Goal: Task Accomplishment & Management: Manage account settings

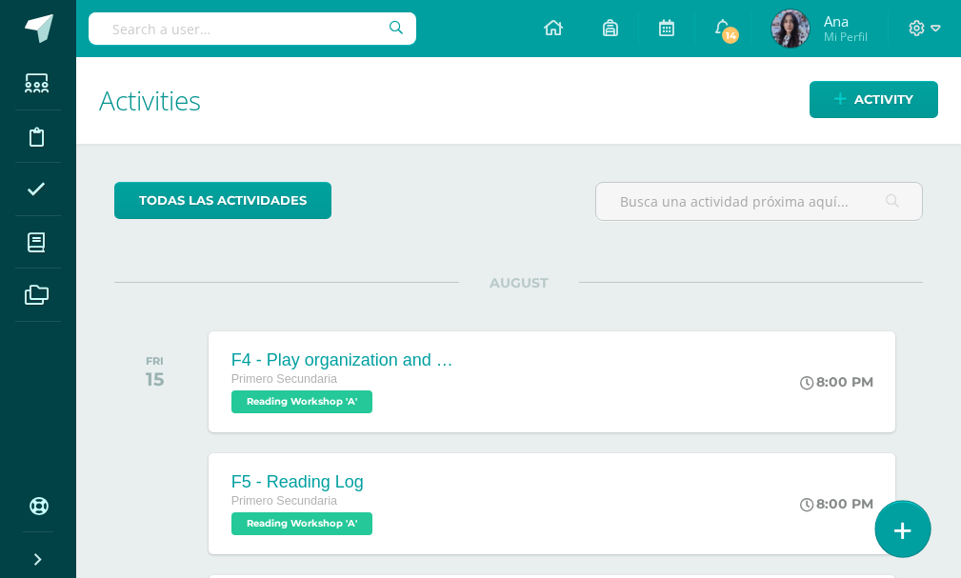
click at [913, 526] on link at bounding box center [902, 528] width 54 height 55
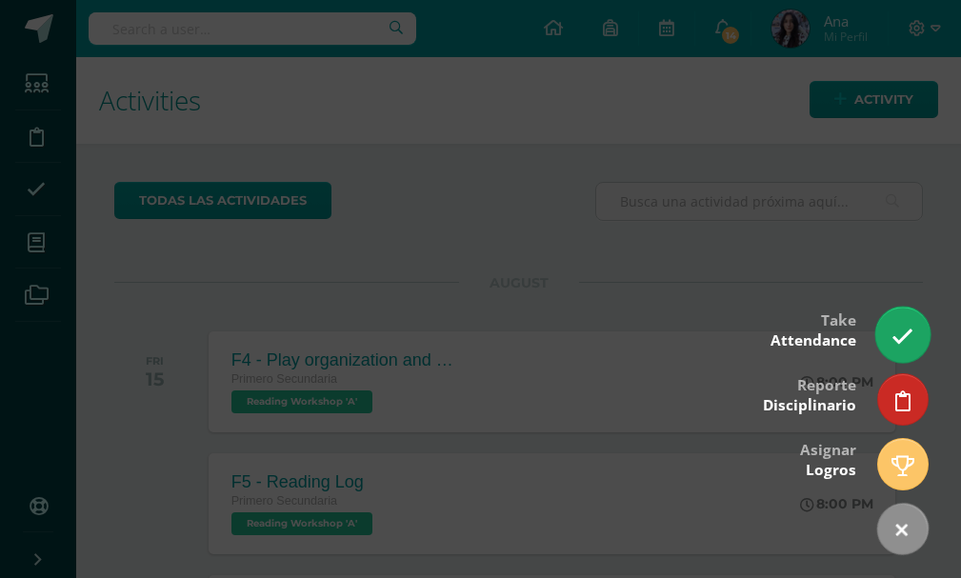
click at [906, 344] on icon at bounding box center [902, 337] width 22 height 22
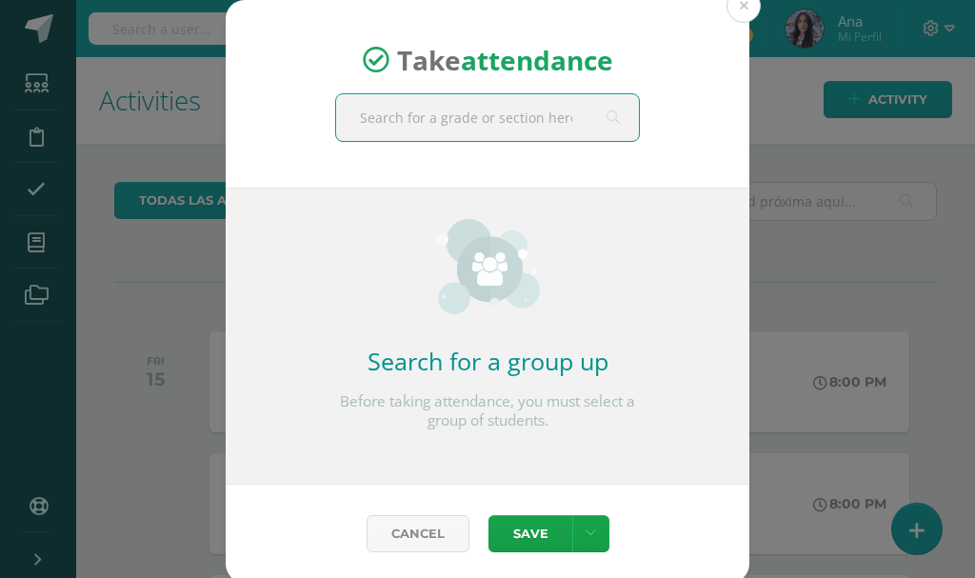
click at [492, 133] on input "text" at bounding box center [487, 117] width 303 height 47
type input "primerio"
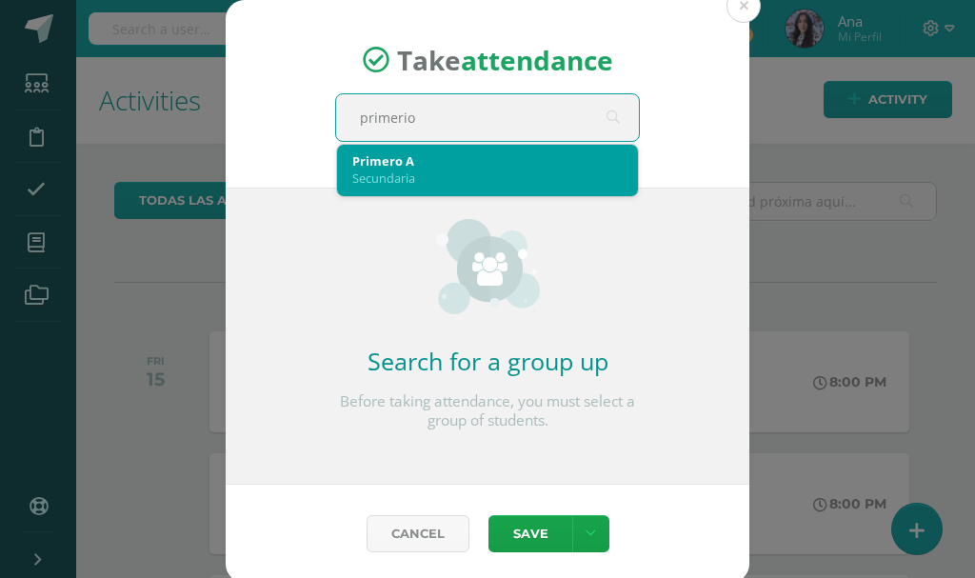
click at [478, 184] on div "Secundaria" at bounding box center [487, 177] width 270 height 17
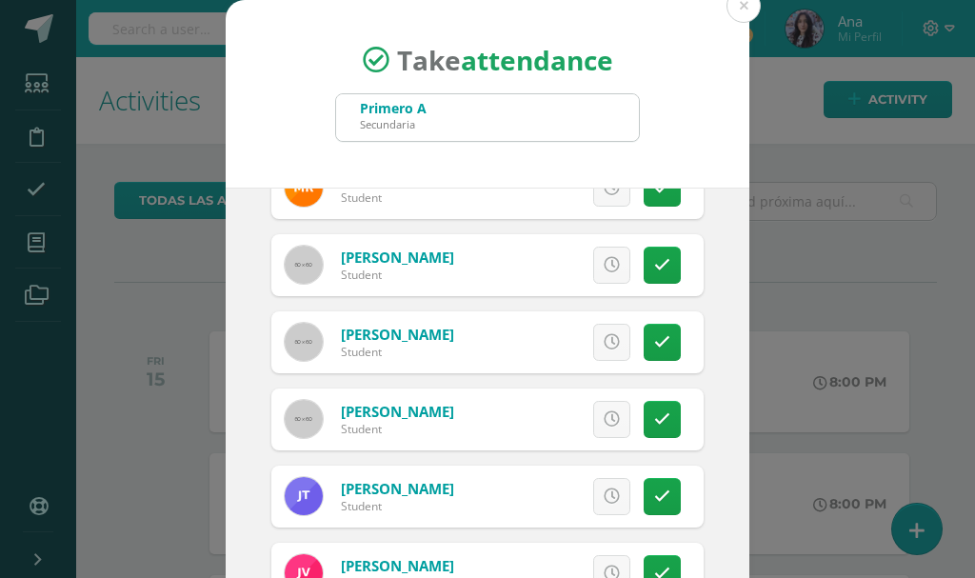
scroll to position [1982, 0]
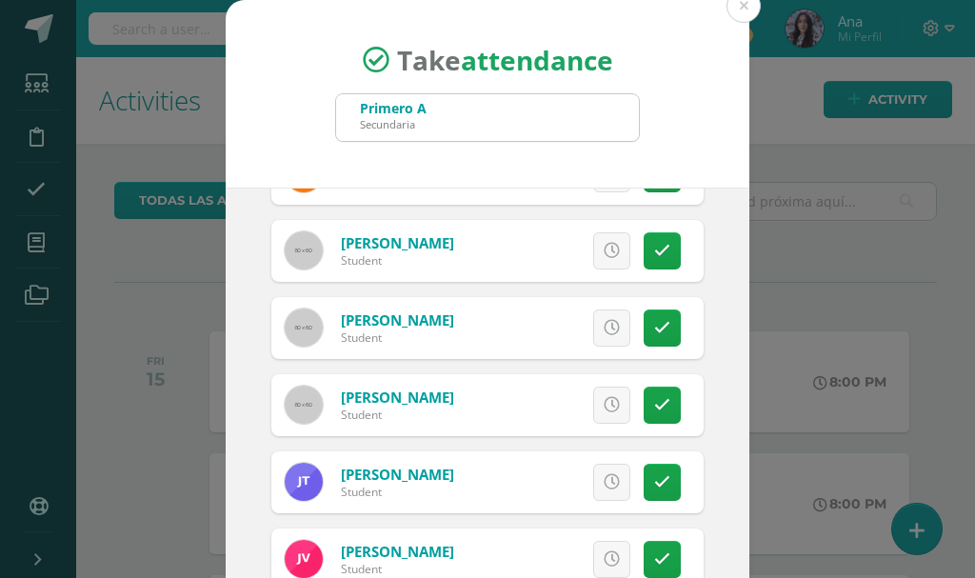
click at [662, 249] on div "Excuse Details about the excuse: Añadir excusa a todas las inasistencias del dí…" at bounding box center [566, 251] width 273 height 62
click at [659, 254] on link at bounding box center [662, 250] width 37 height 37
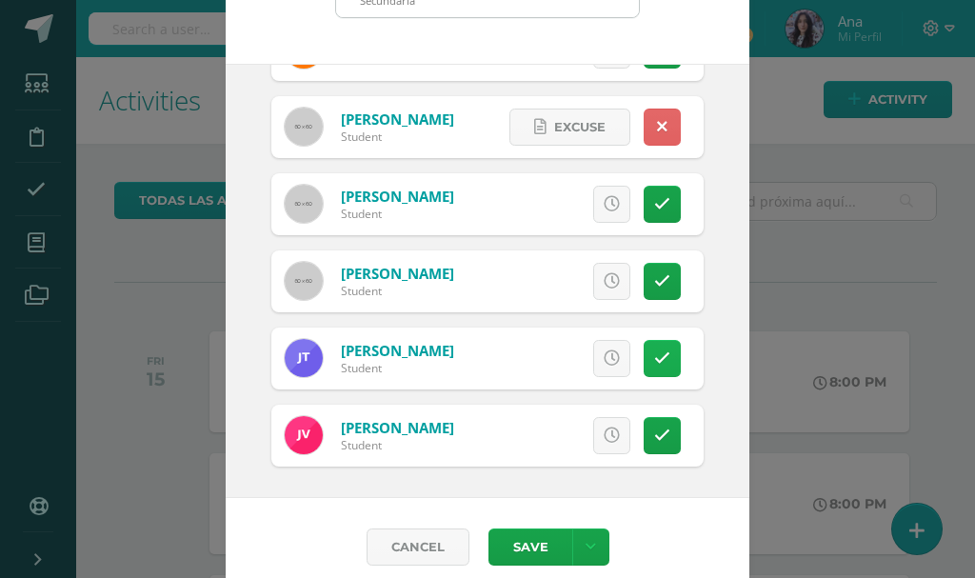
scroll to position [142, 0]
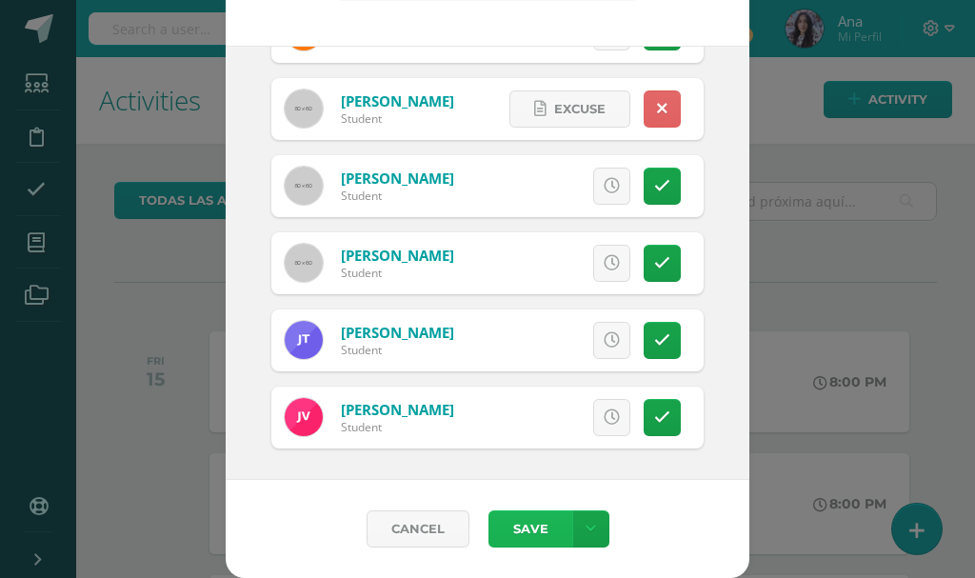
click at [525, 533] on button "Save" at bounding box center [530, 528] width 84 height 37
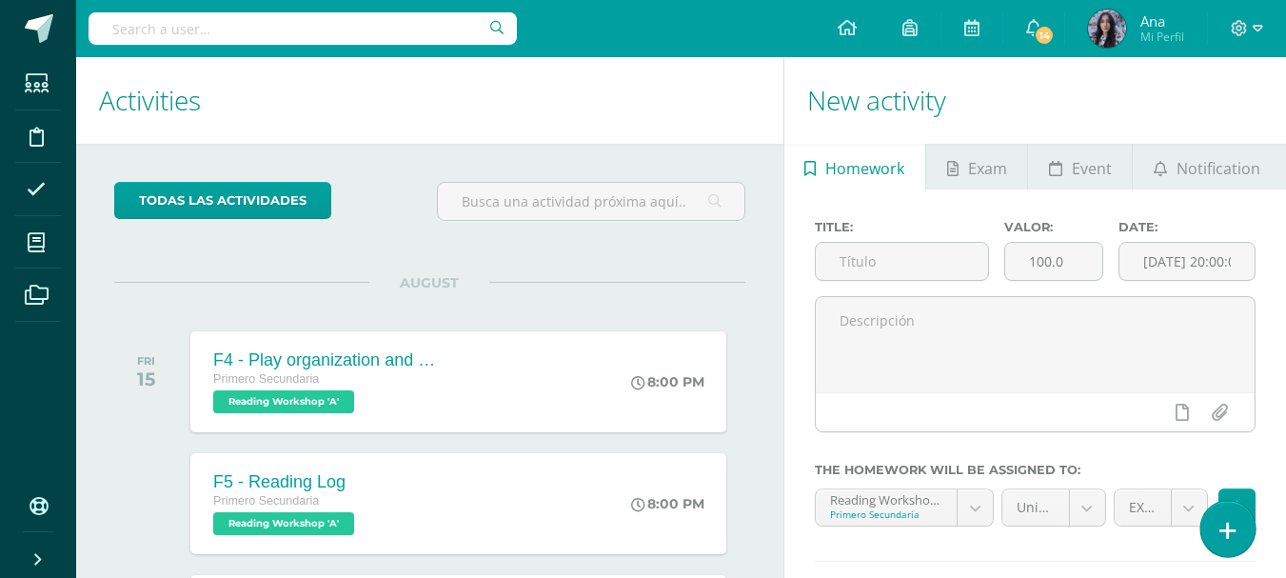
click at [1212, 530] on link at bounding box center [1228, 528] width 54 height 55
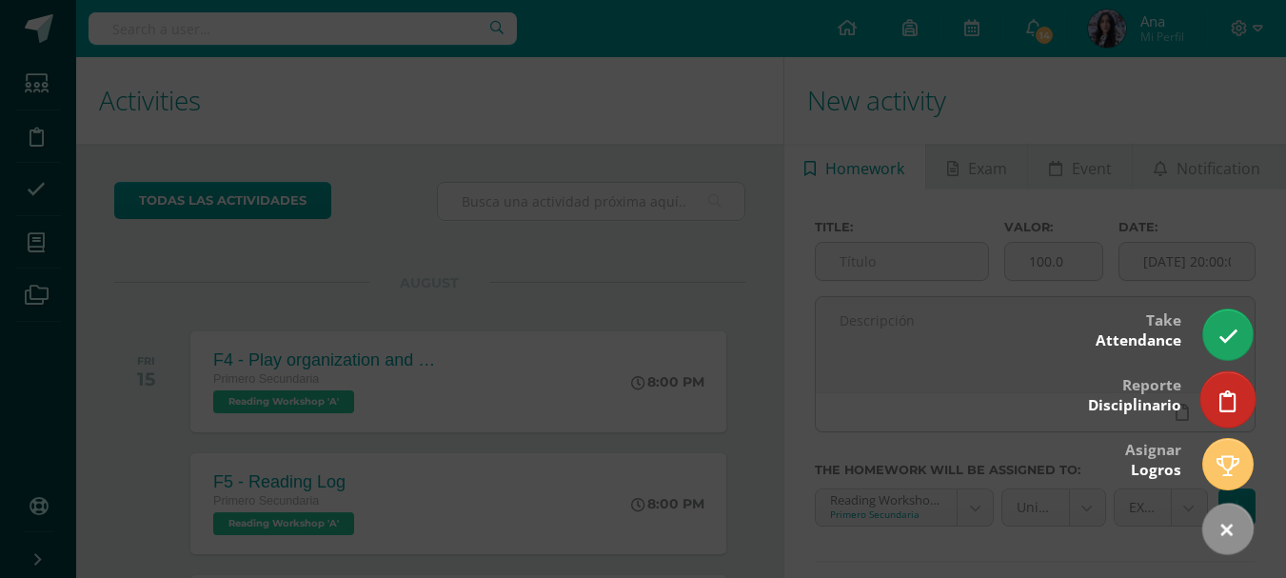
click at [1234, 411] on icon at bounding box center [1228, 401] width 17 height 22
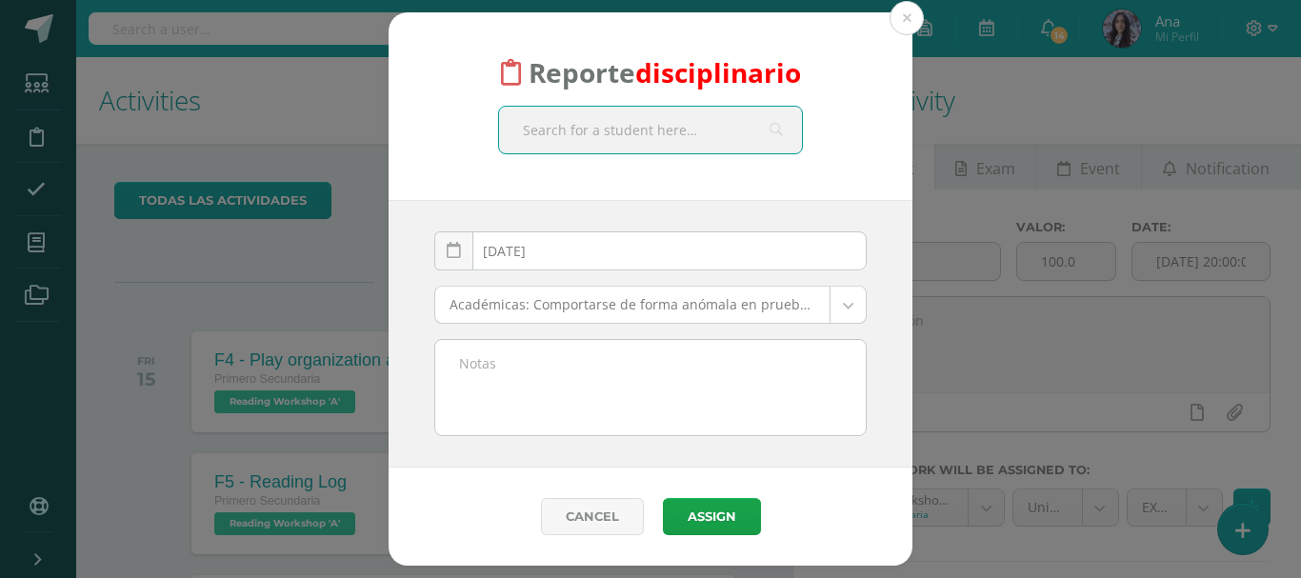
click at [583, 127] on input "text" at bounding box center [650, 130] width 303 height 47
type input "karin"
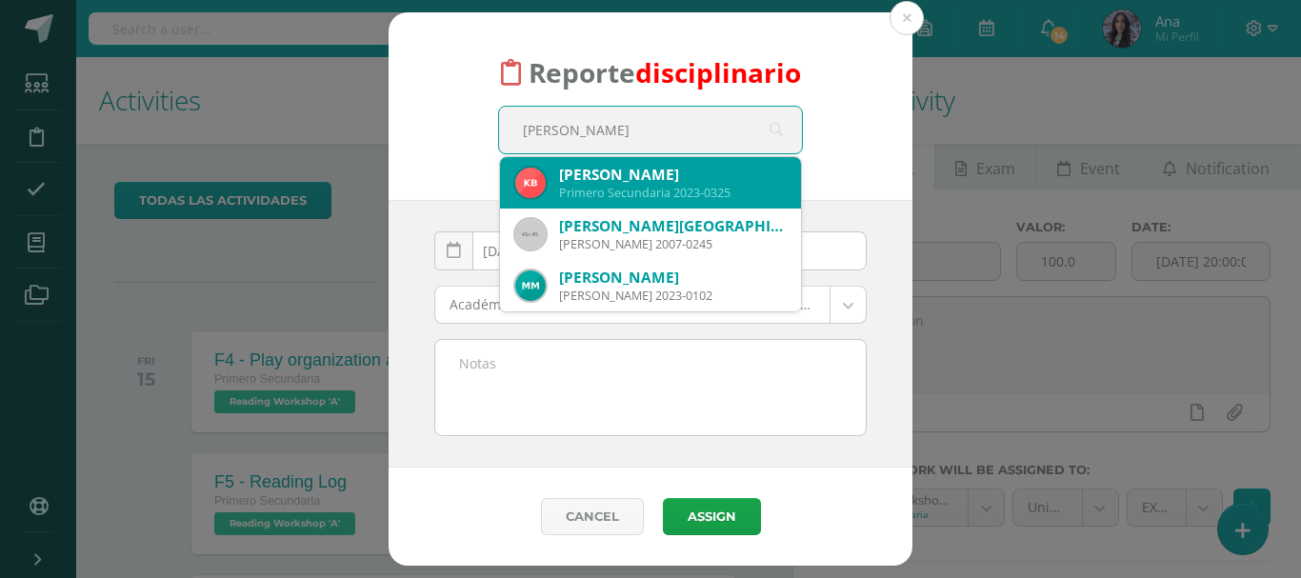
click at [652, 179] on div "Karin Adriana Boesche Bonilla" at bounding box center [672, 175] width 227 height 20
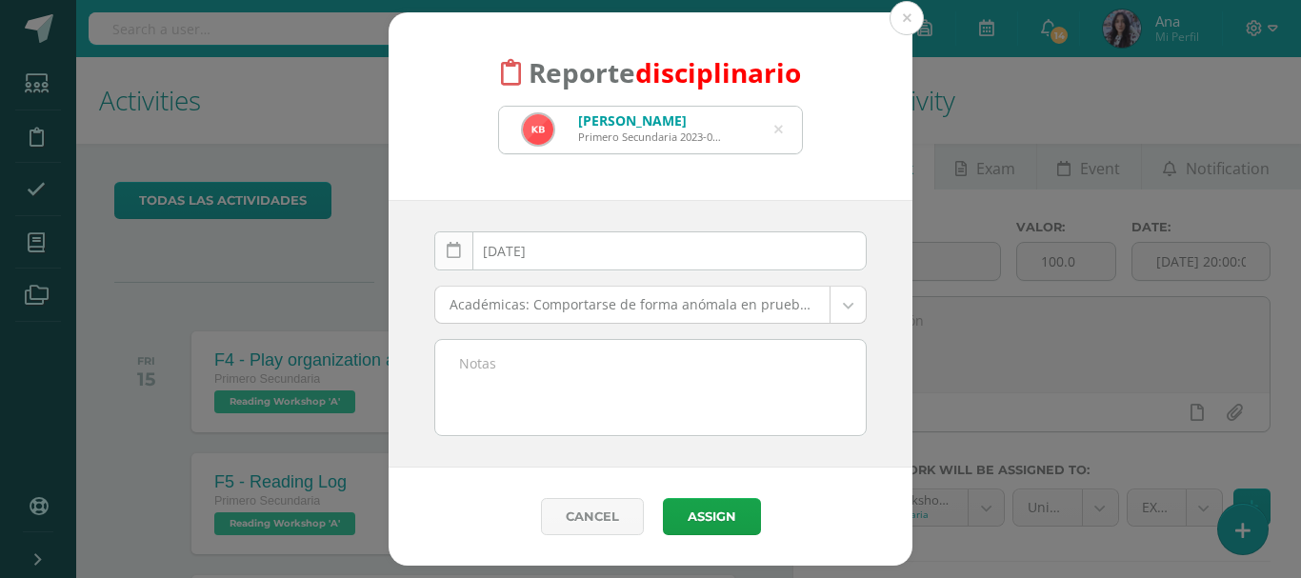
click at [472, 254] on link at bounding box center [453, 250] width 39 height 39
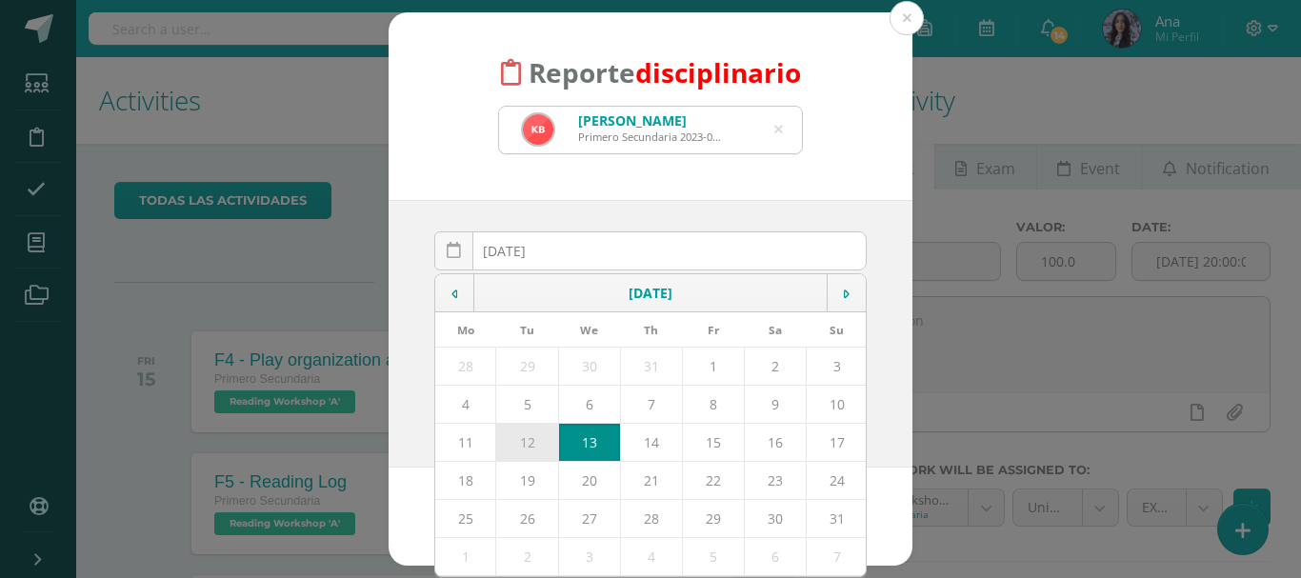
click at [538, 437] on td "12" at bounding box center [527, 442] width 62 height 38
type input "2025-08-12"
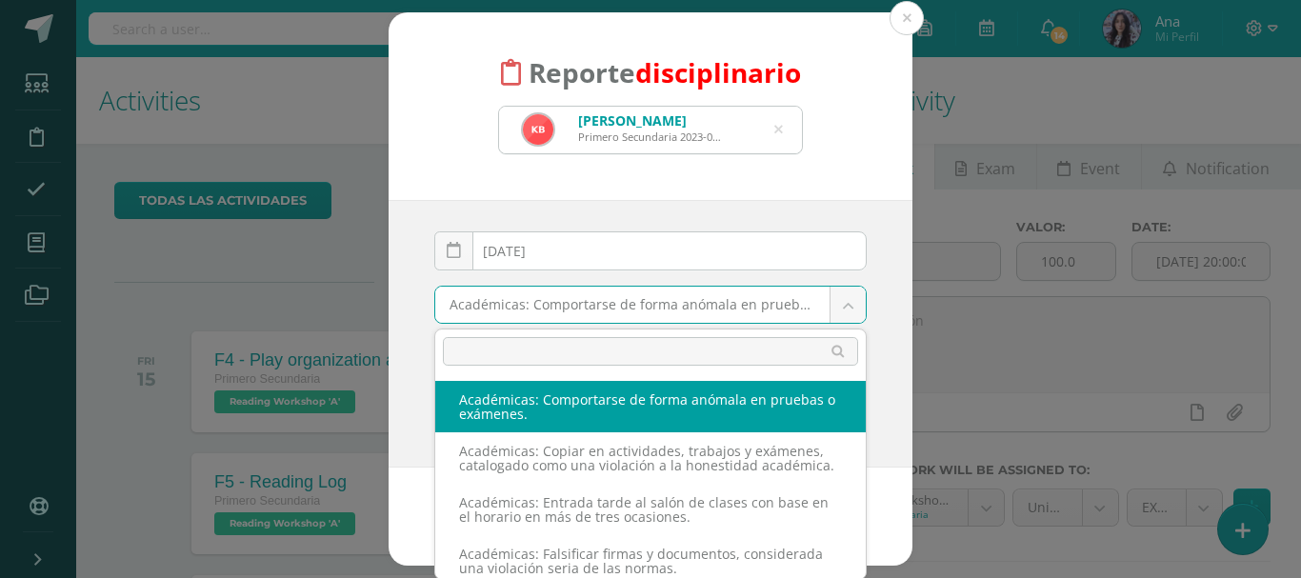
click at [711, 318] on body "Reporte disciplinario Karin Adriana Boesche Bonilla Primero Secundaria 2023-032…" at bounding box center [650, 289] width 1301 height 578
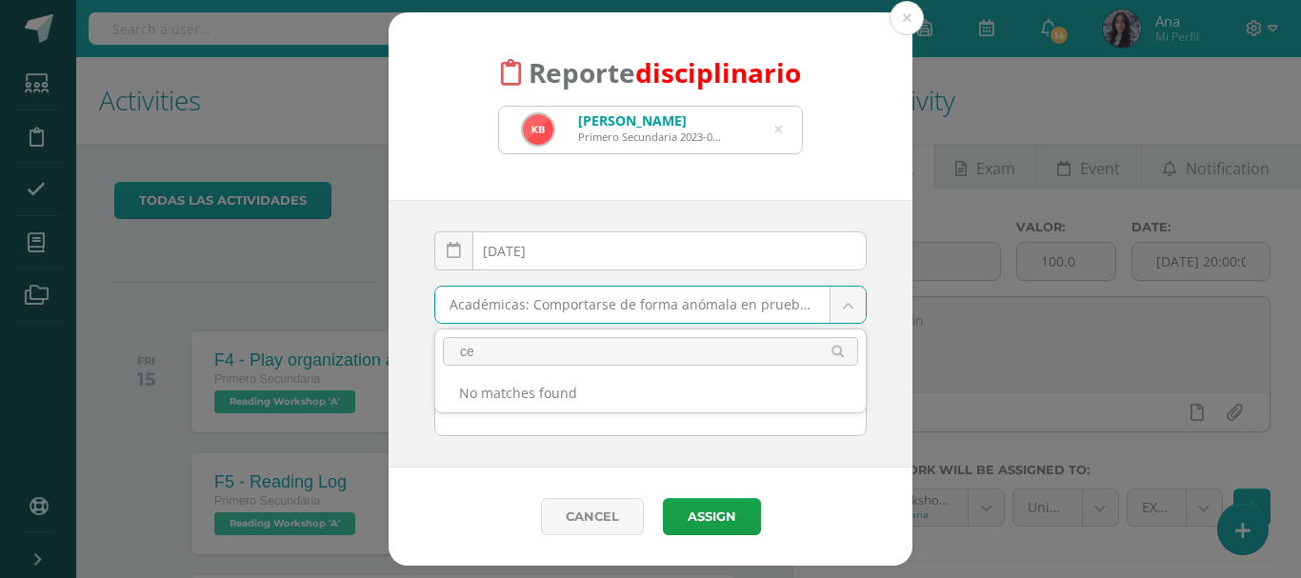
type input "c"
type input "t"
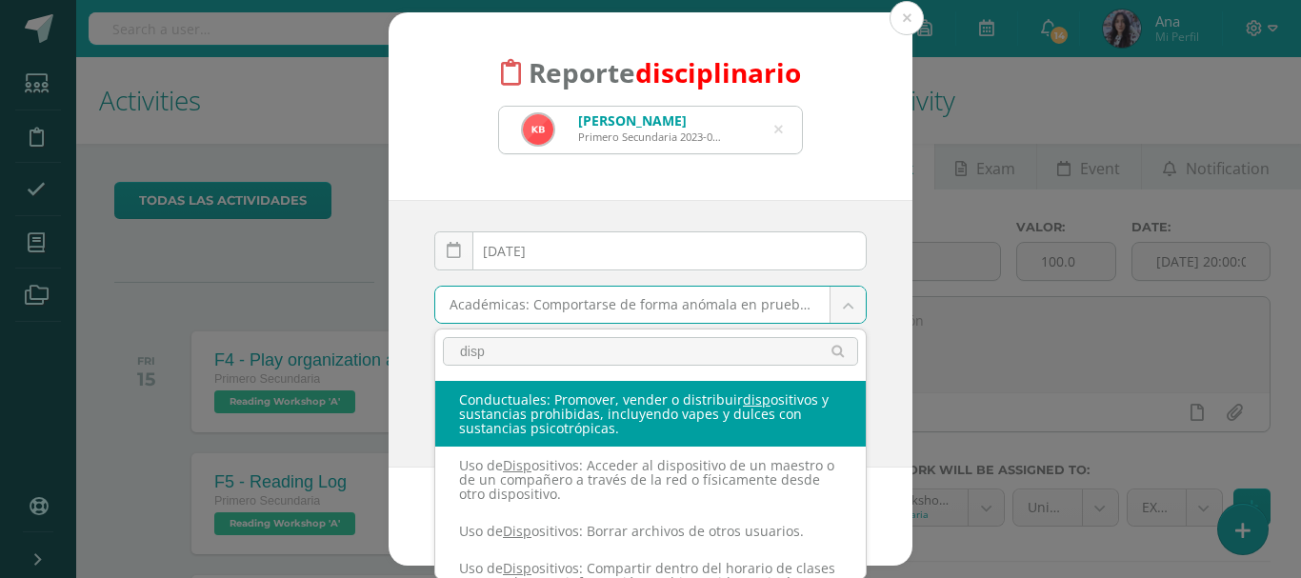
type input "dispo"
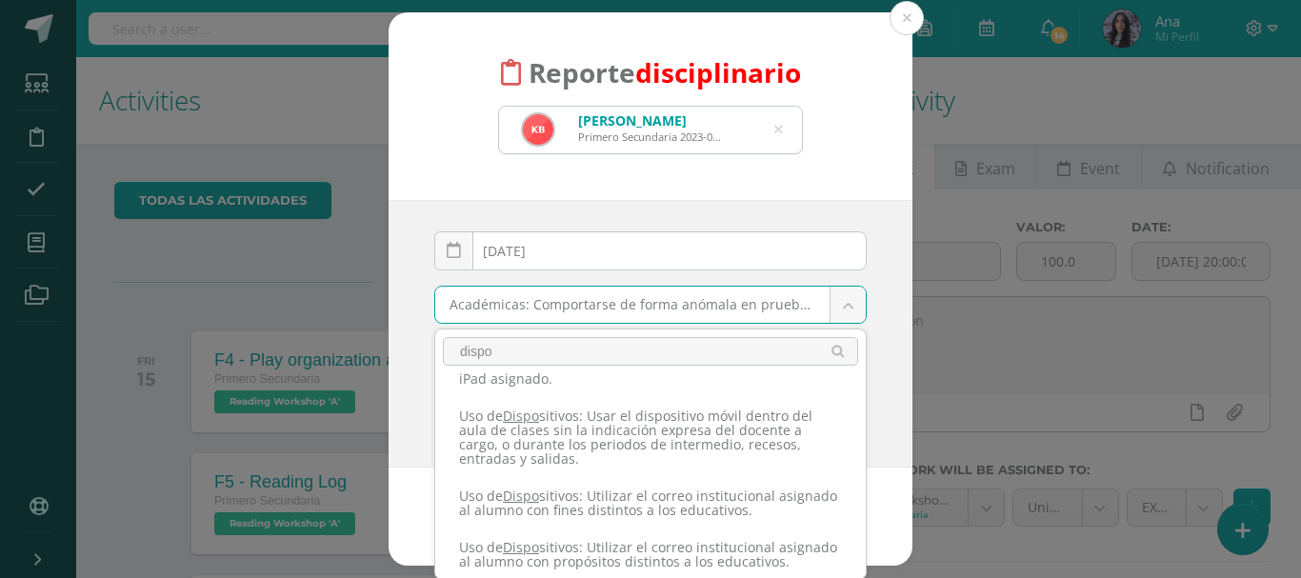
scroll to position [660, 0]
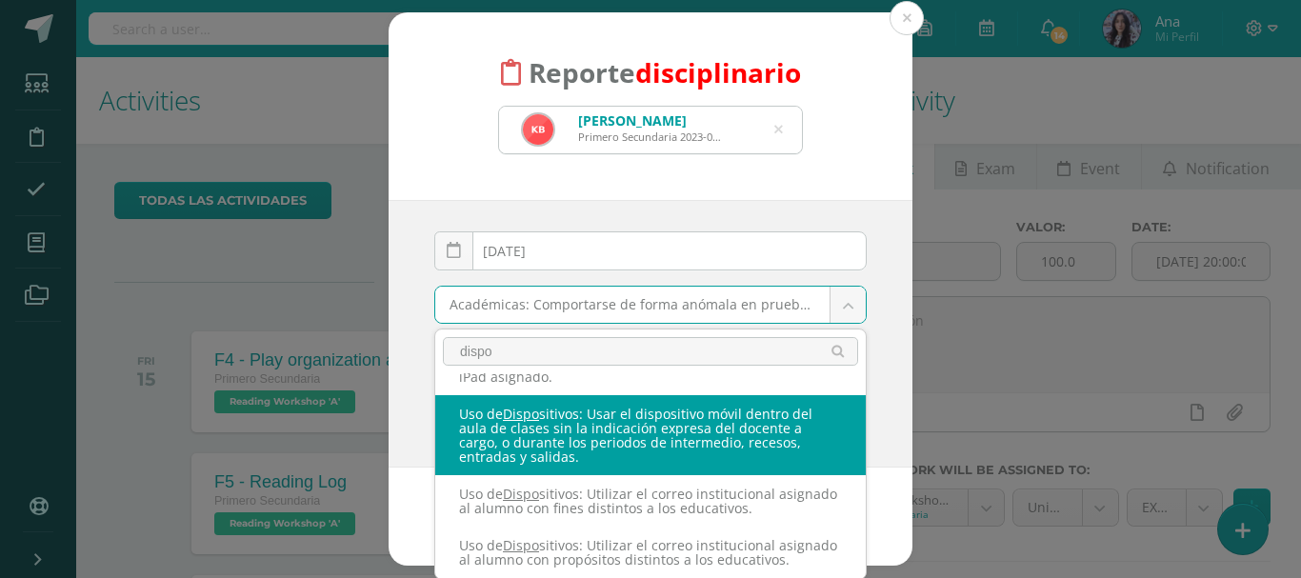
select select "41"
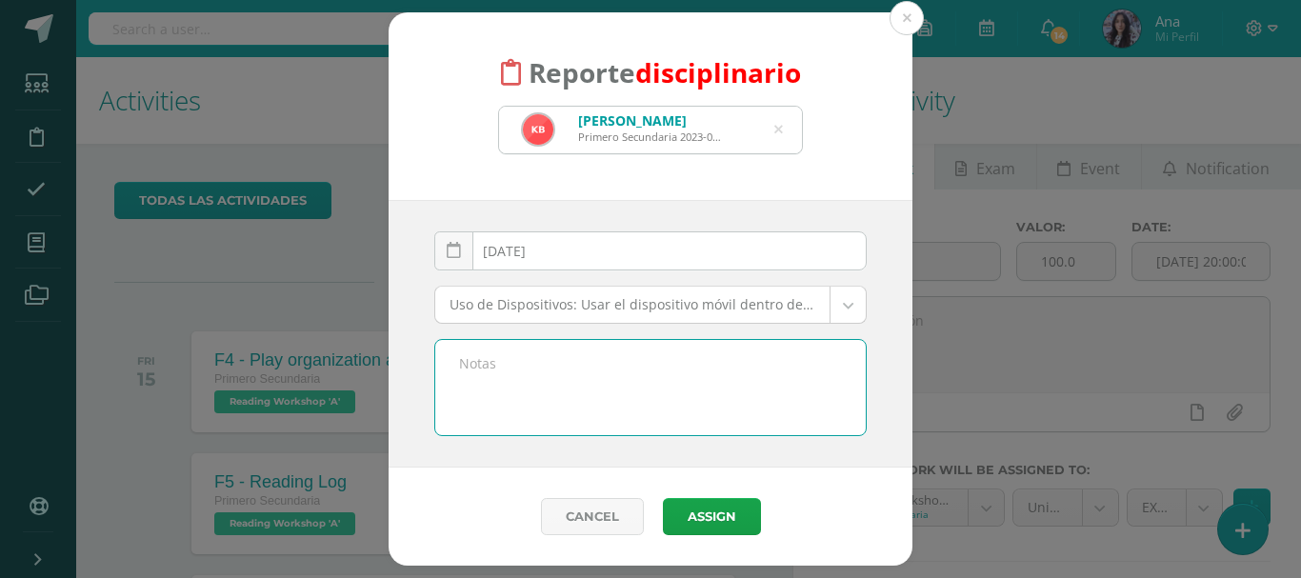
click at [715, 389] on textarea at bounding box center [650, 387] width 430 height 95
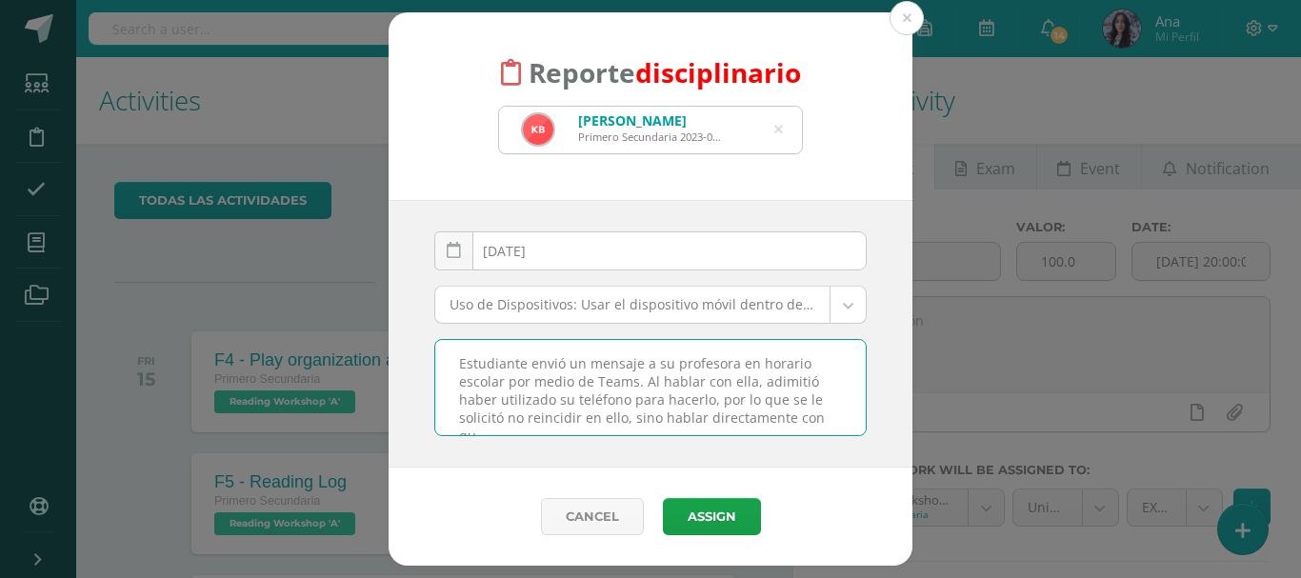
scroll to position [10, 0]
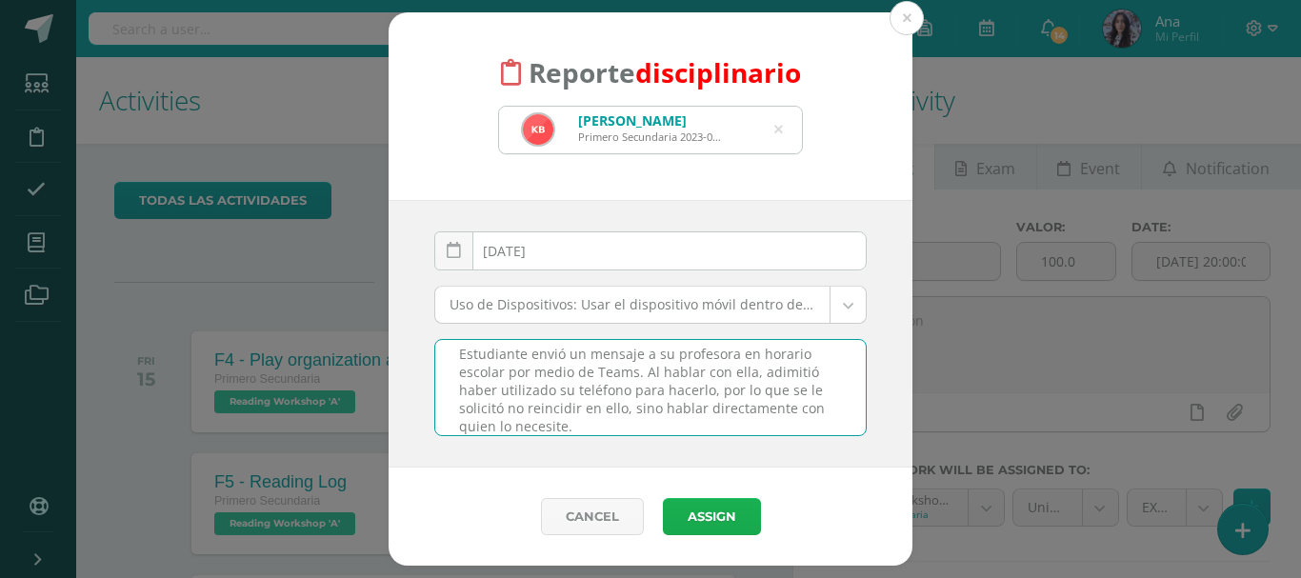
type textarea "Estudiante envió un mensaje a su profesora en horario escolar por medio de Team…"
click at [716, 512] on button "Assign" at bounding box center [712, 516] width 98 height 37
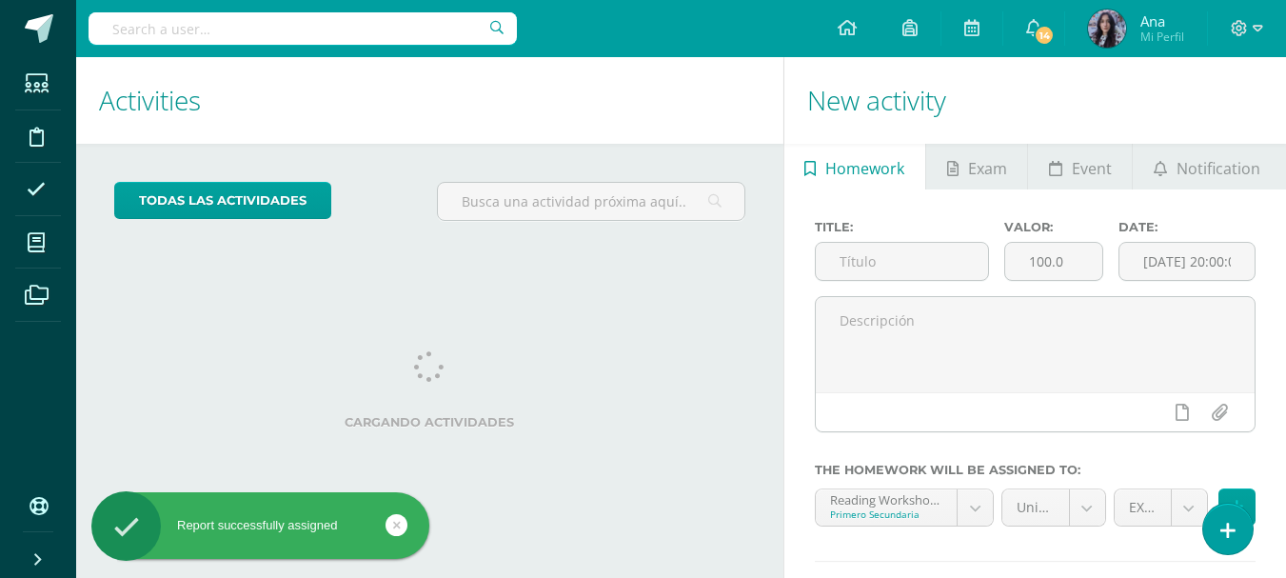
click at [397, 527] on icon at bounding box center [397, 525] width 8 height 22
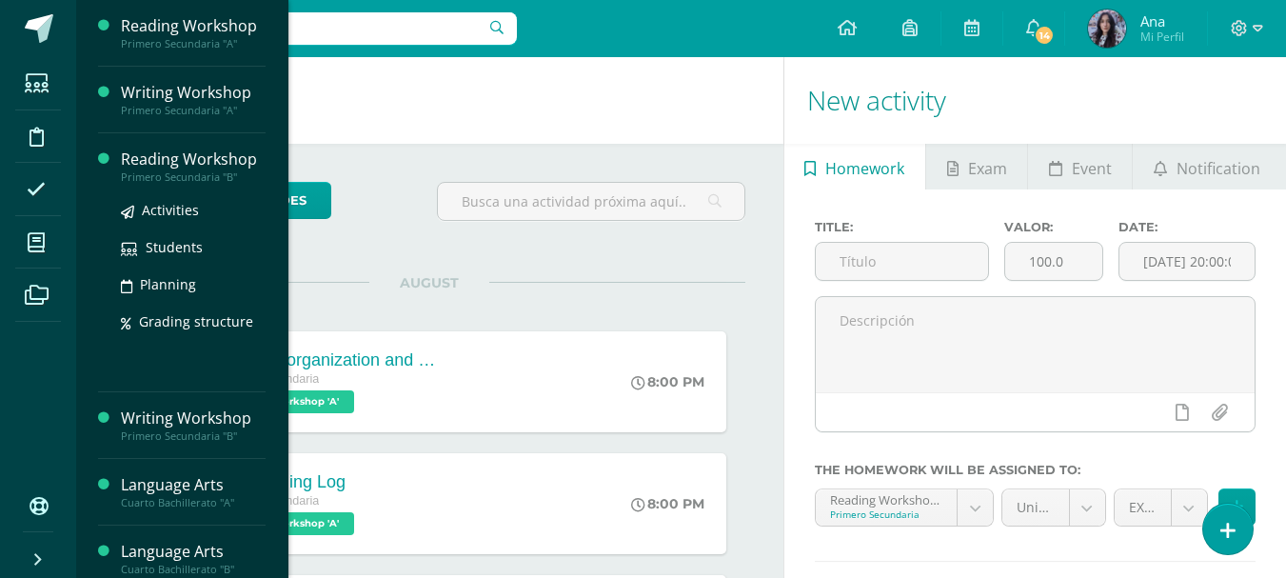
click at [131, 157] on div "Reading Workshop" at bounding box center [193, 160] width 145 height 22
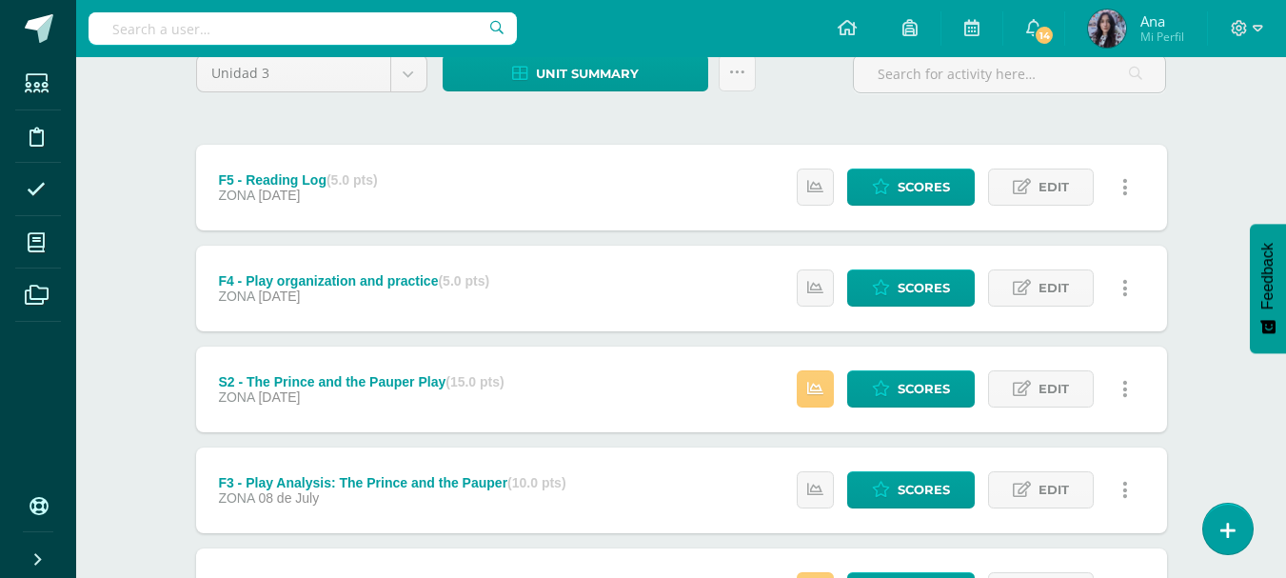
scroll to position [190, 0]
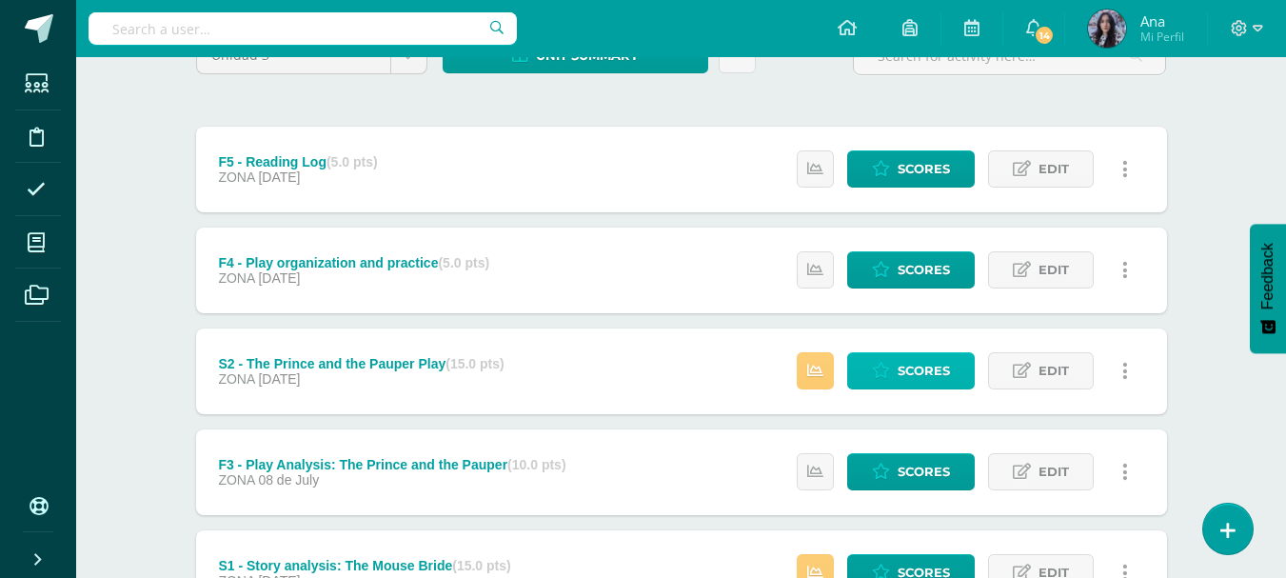
click at [872, 369] on icon at bounding box center [881, 371] width 18 height 16
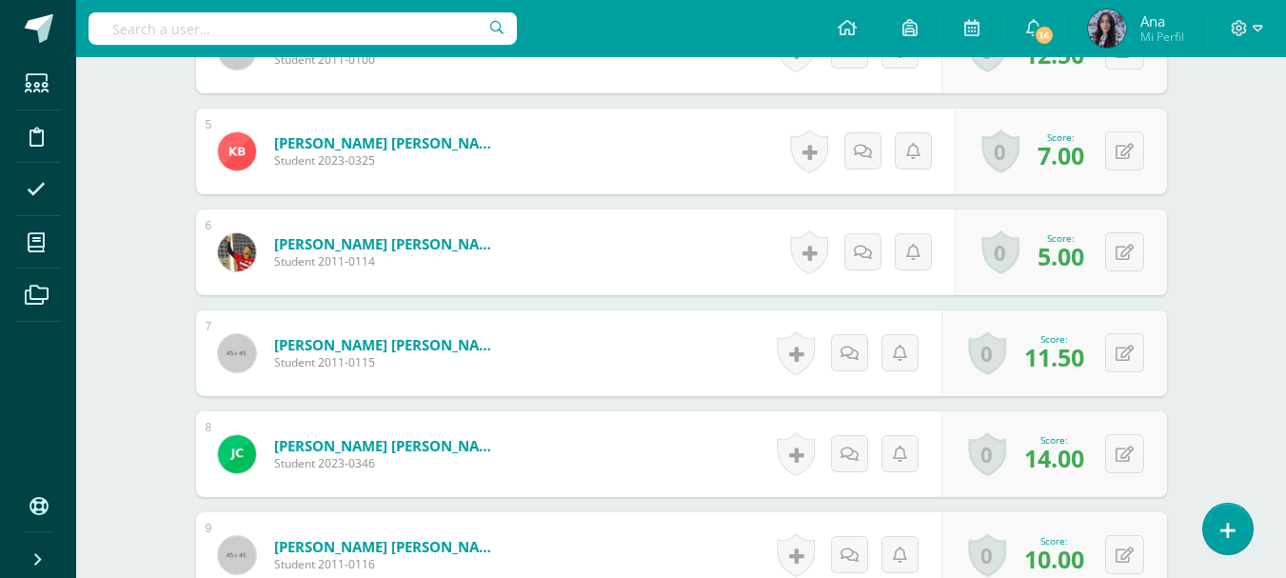
scroll to position [958, 0]
click at [1140, 249] on button at bounding box center [1124, 250] width 39 height 39
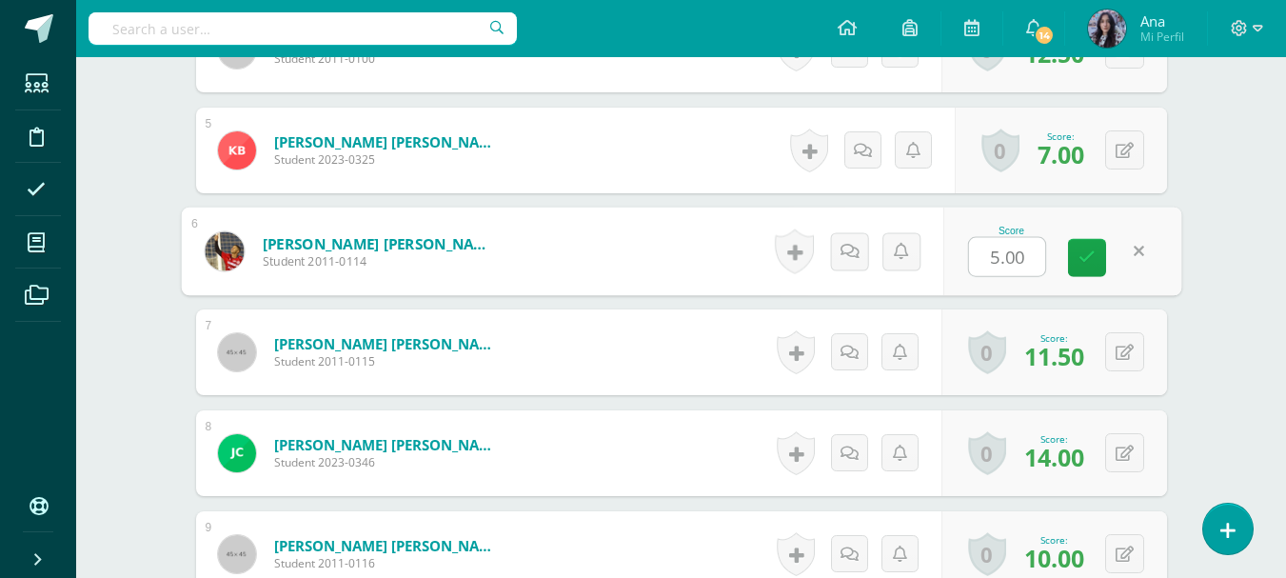
type input "9"
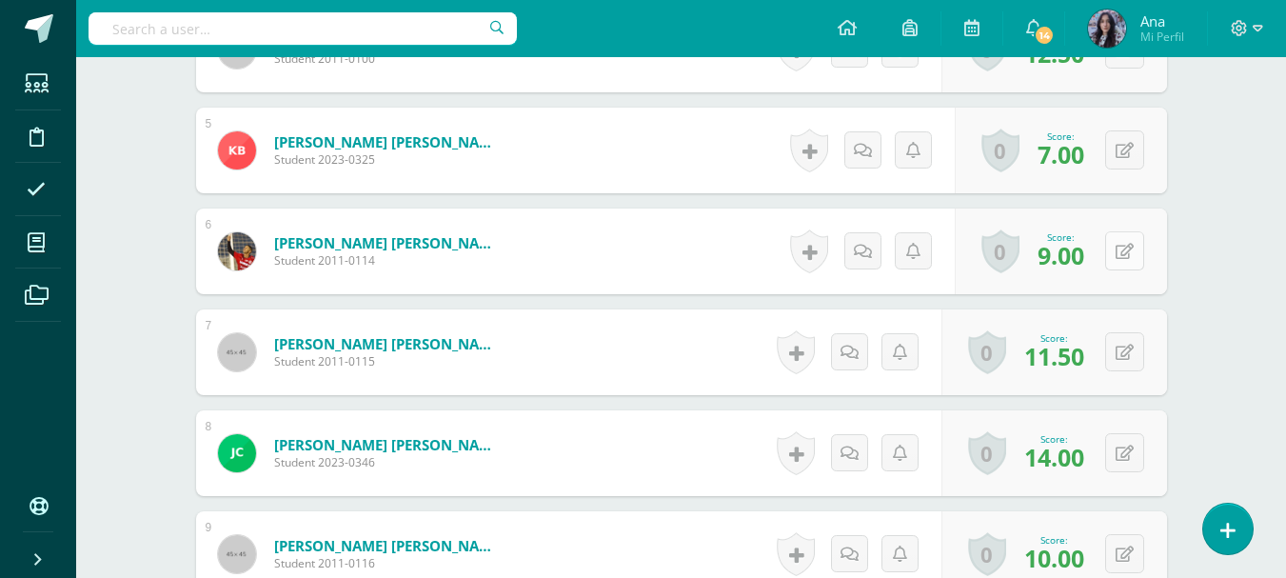
click at [1124, 252] on icon at bounding box center [1125, 252] width 18 height 16
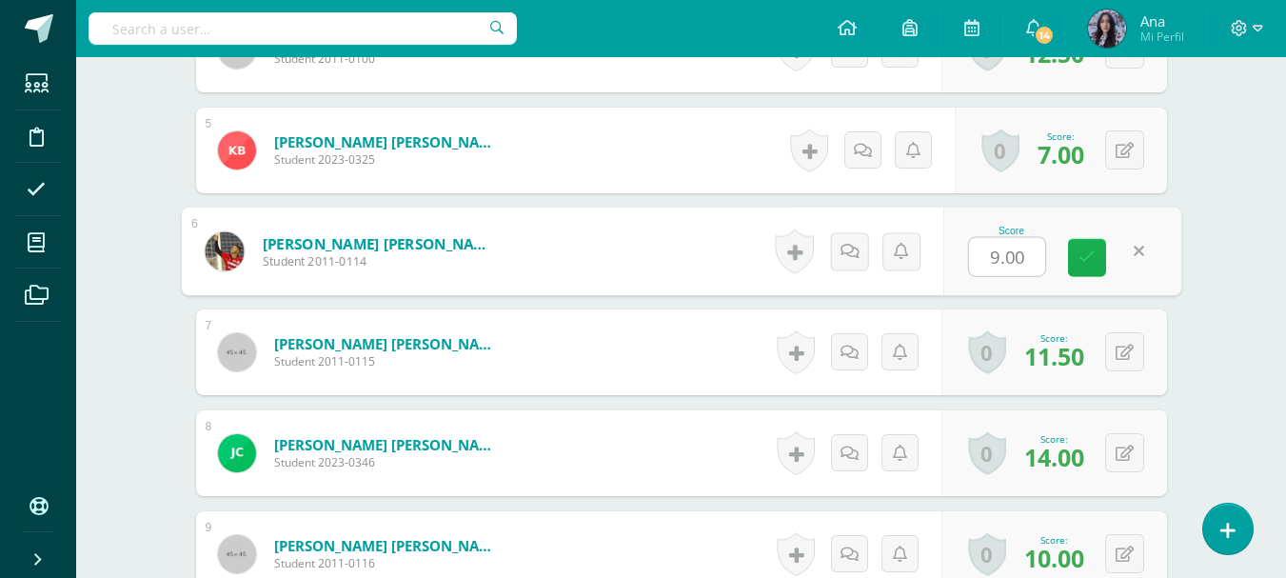
click at [1087, 260] on icon at bounding box center [1087, 257] width 17 height 16
click at [872, 263] on link at bounding box center [868, 251] width 38 height 38
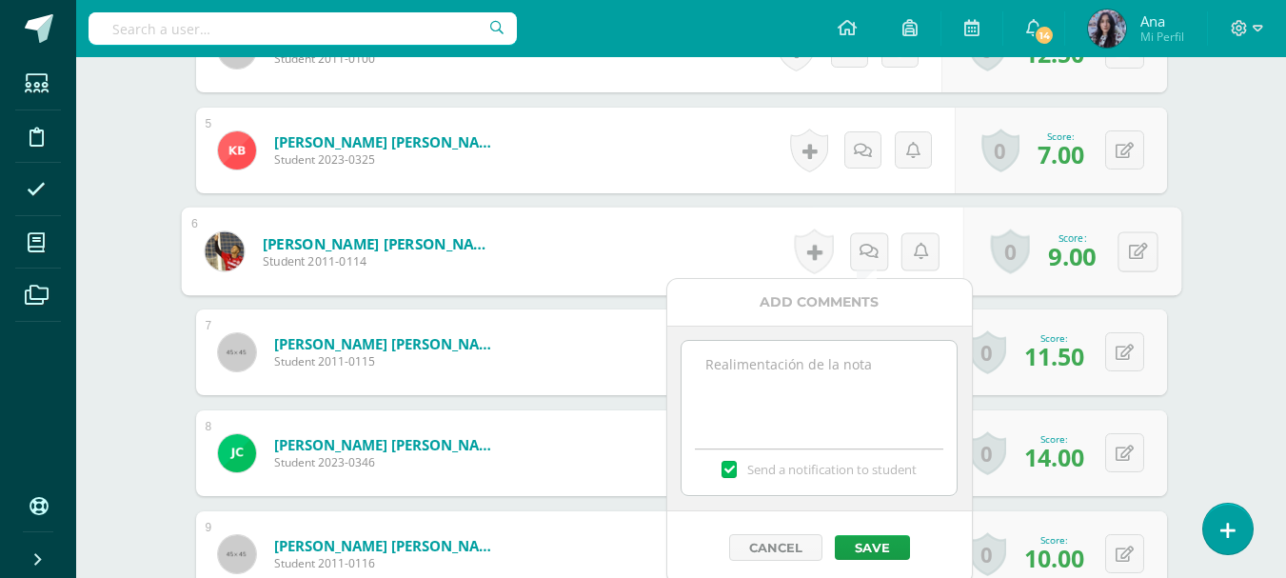
click at [858, 348] on textarea at bounding box center [819, 388] width 275 height 95
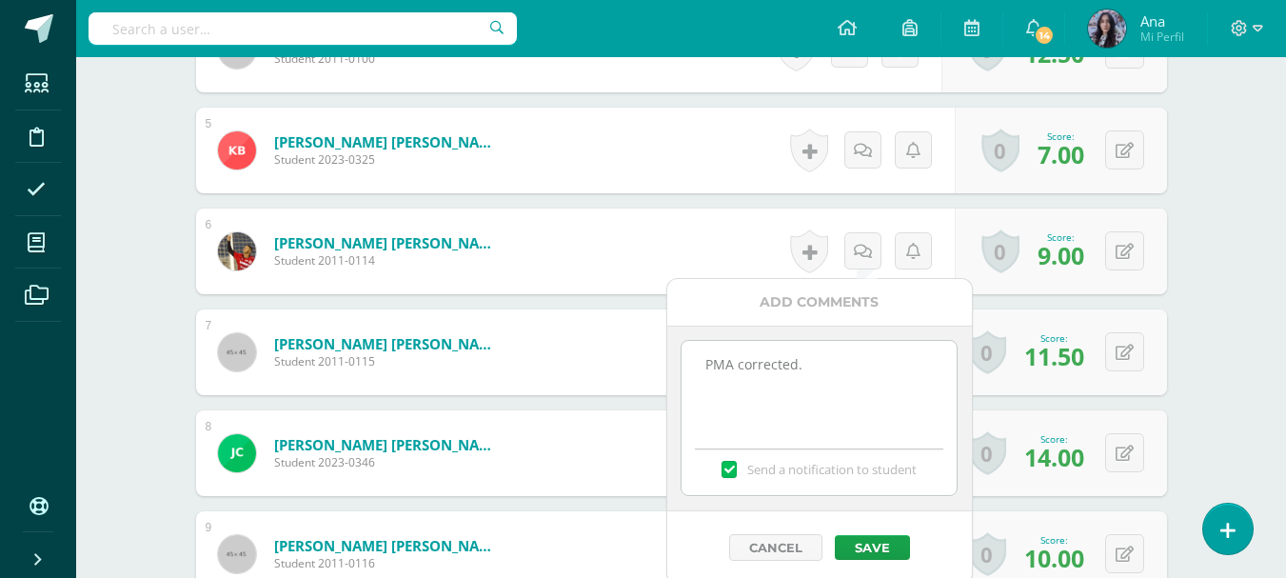
type textarea "PMA corrected."
click at [723, 469] on label at bounding box center [729, 469] width 15 height 17
click at [0, 0] on input "Send a notification to student" at bounding box center [0, 0] width 0 height 0
click at [841, 542] on button "Save" at bounding box center [872, 547] width 75 height 25
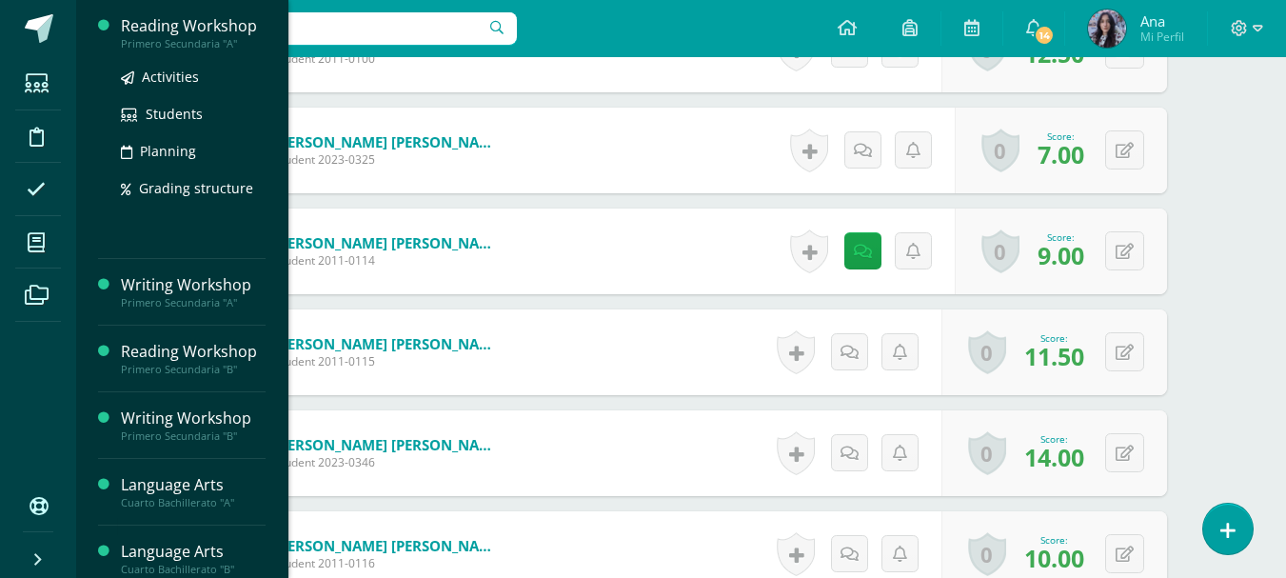
click at [151, 35] on div "Reading Workshop" at bounding box center [193, 26] width 145 height 22
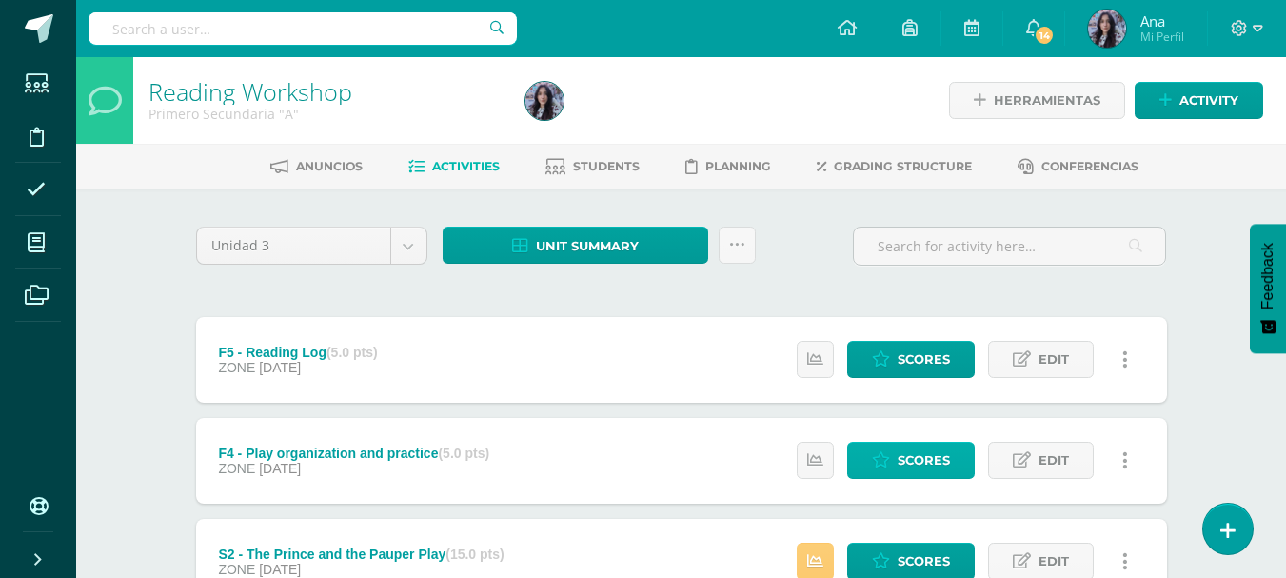
scroll to position [95, 0]
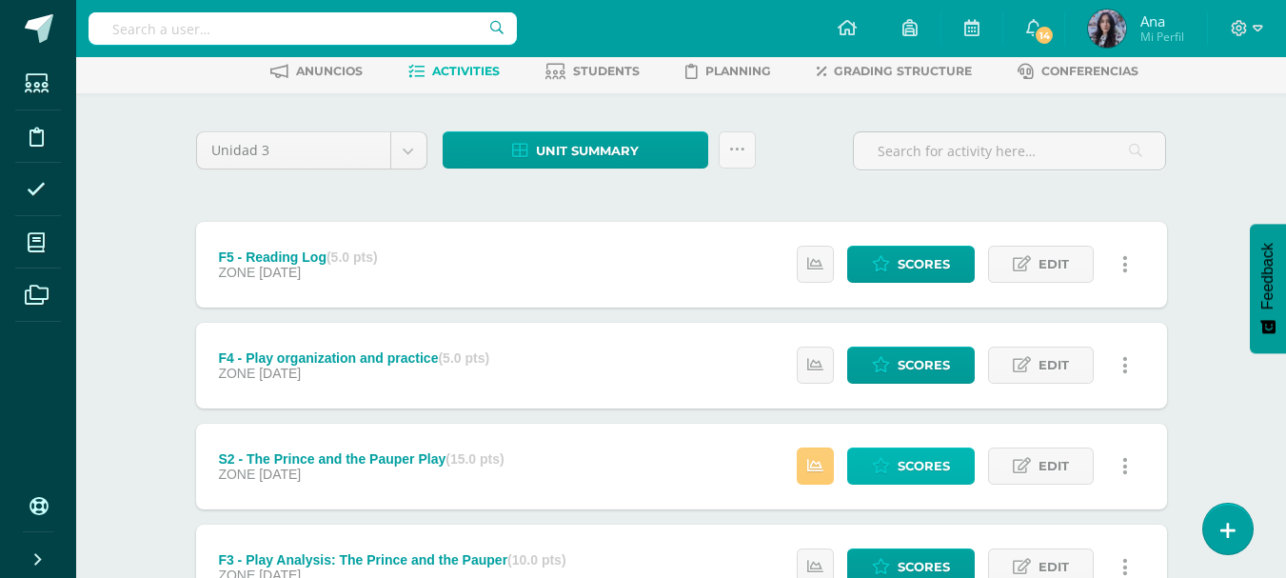
click at [916, 456] on span "Scores" at bounding box center [924, 465] width 52 height 35
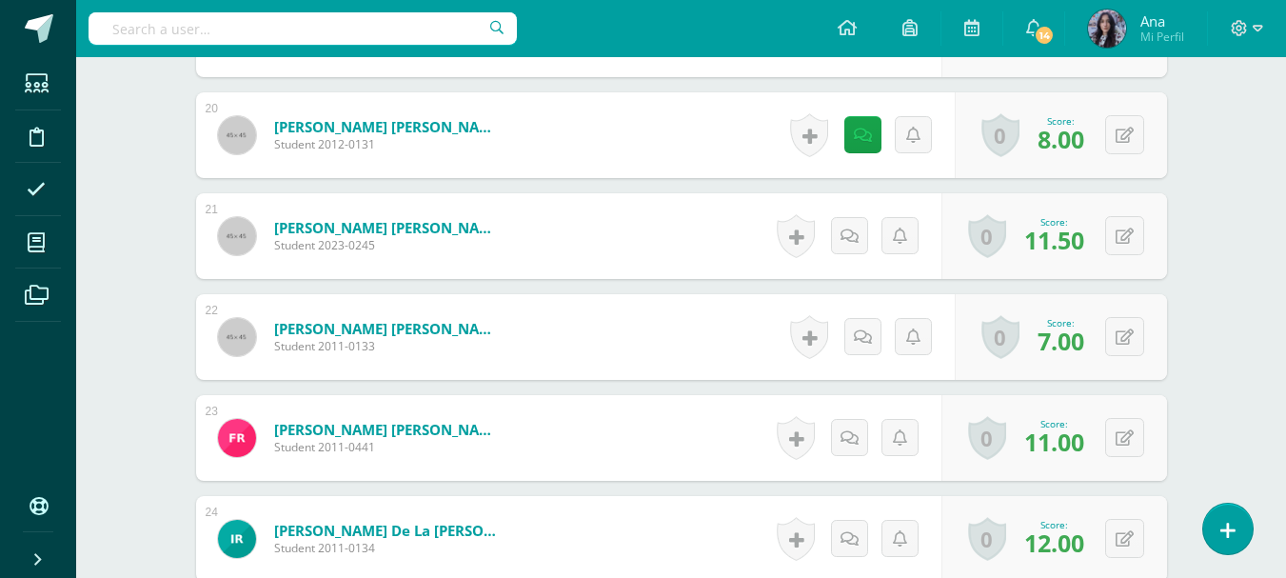
scroll to position [2362, 0]
